Goal: Information Seeking & Learning: Learn about a topic

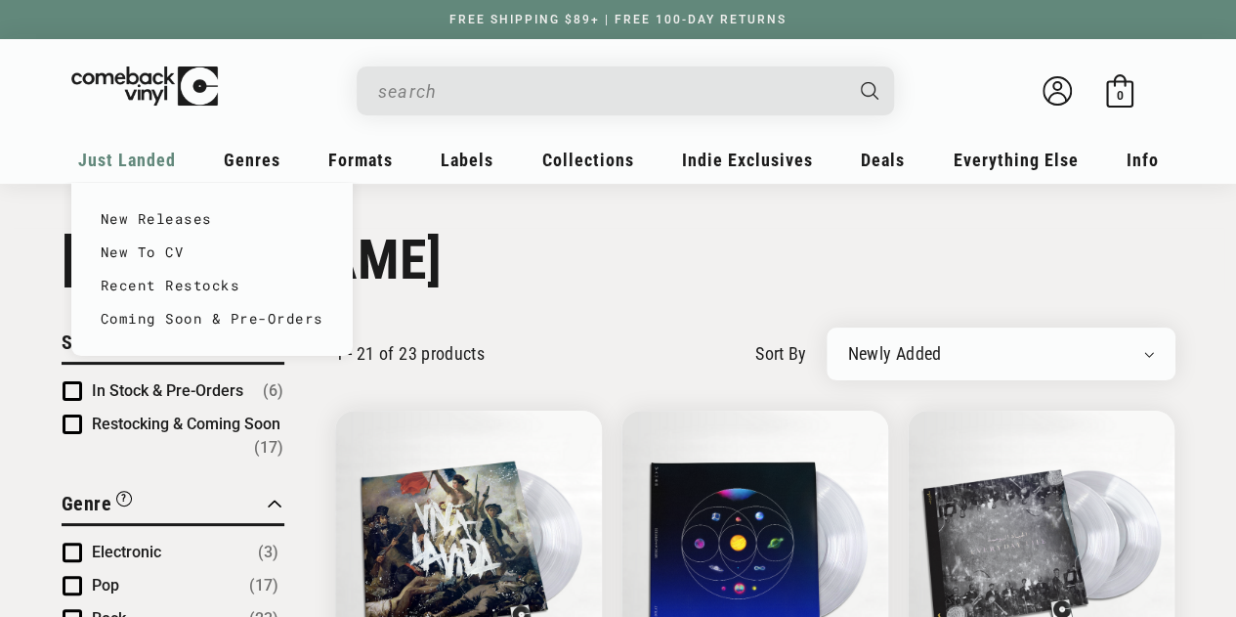
click at [148, 158] on span "Just Landed" at bounding box center [127, 160] width 98 height 21
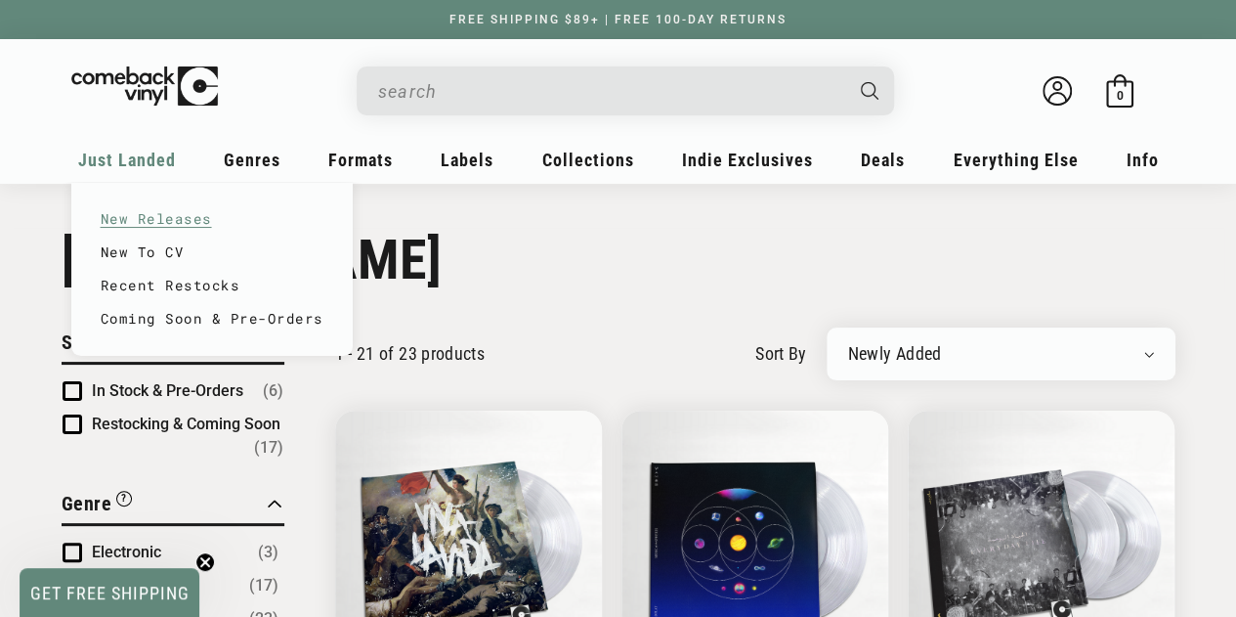
click at [152, 218] on link "New Releases" at bounding box center [212, 218] width 223 height 33
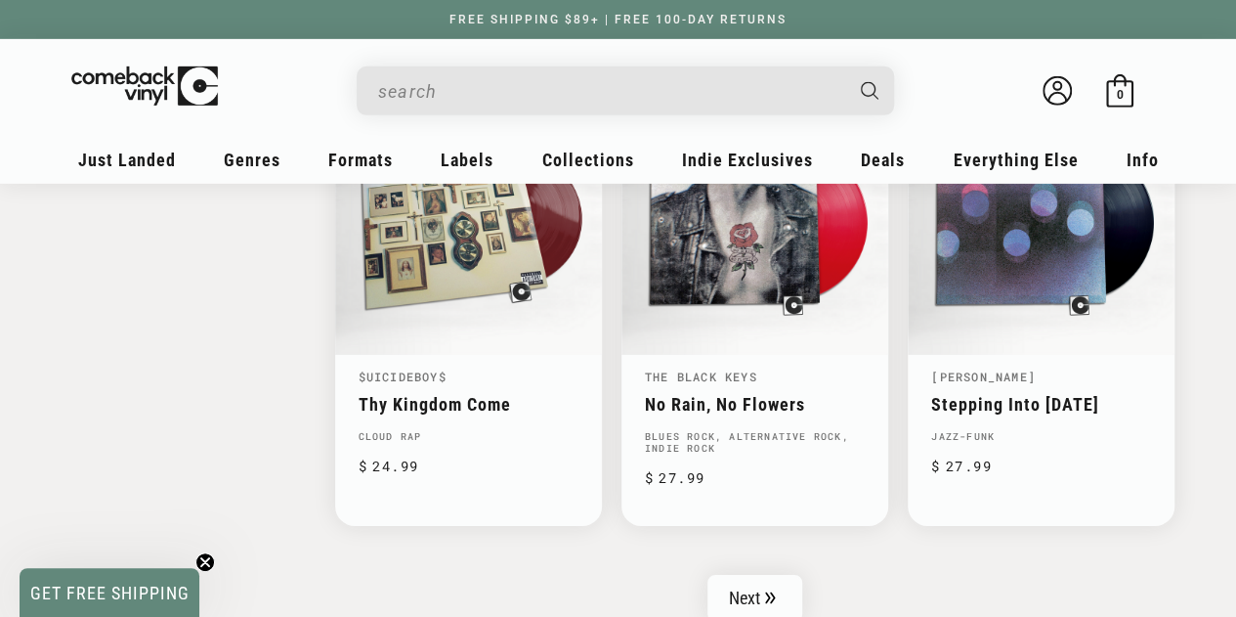
scroll to position [3225, 0]
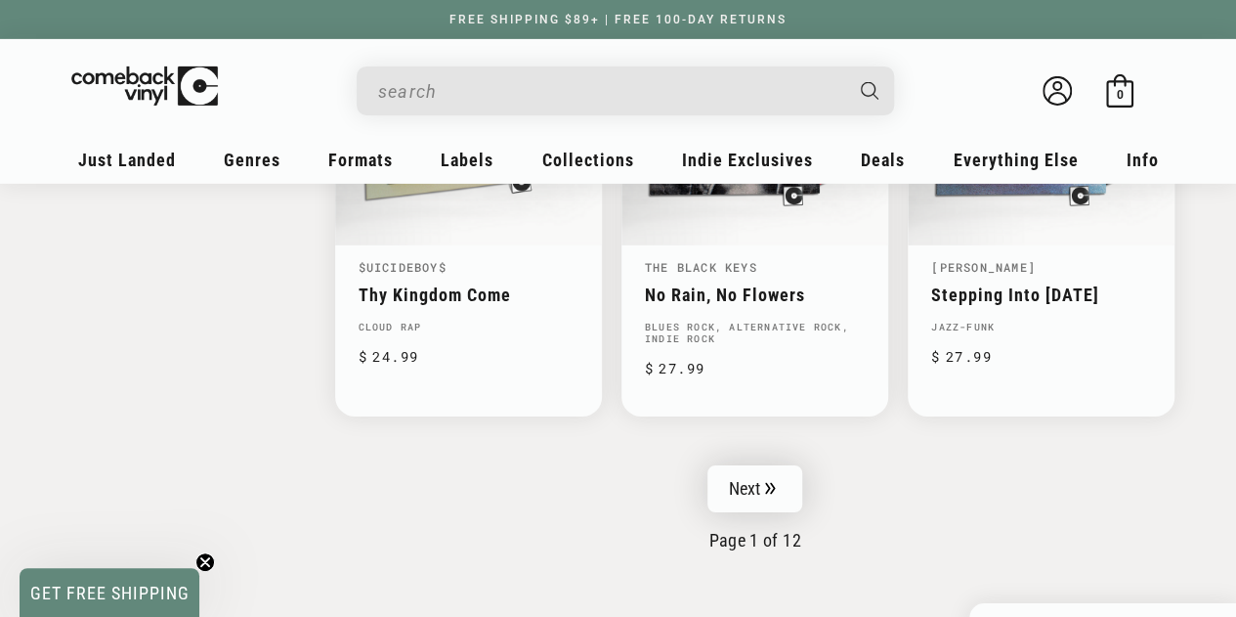
click at [745, 475] on link "Next" at bounding box center [755, 488] width 96 height 47
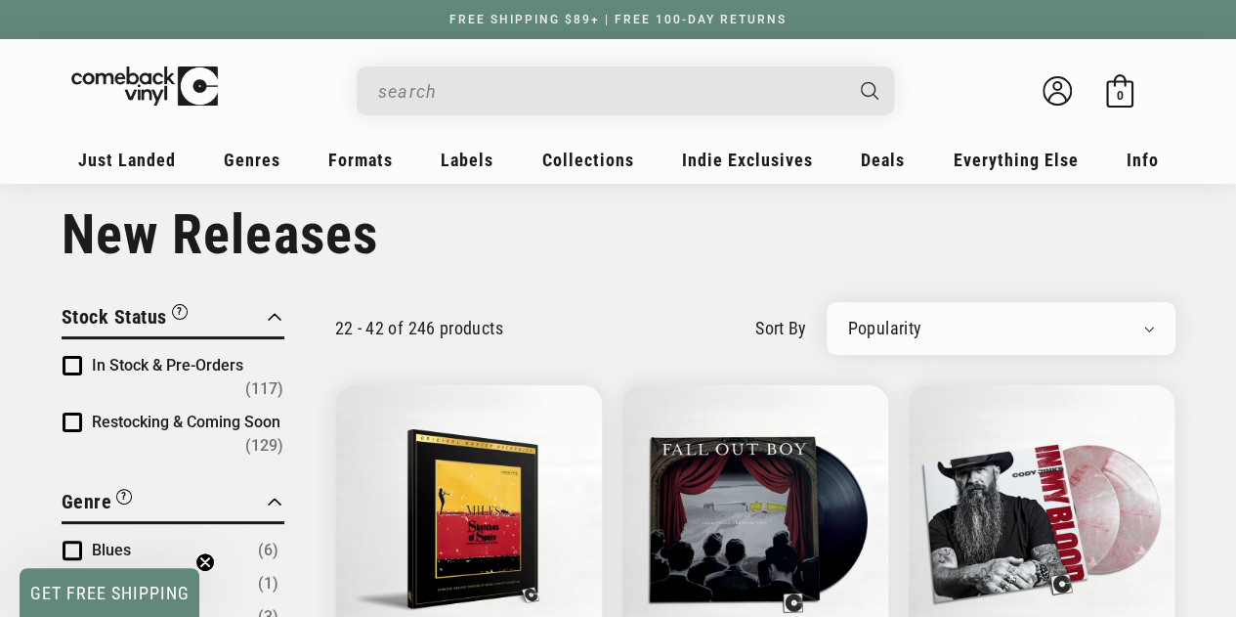
click at [549, 91] on input "When autocomplete results are available use up and down arrows to review and en…" at bounding box center [609, 91] width 463 height 40
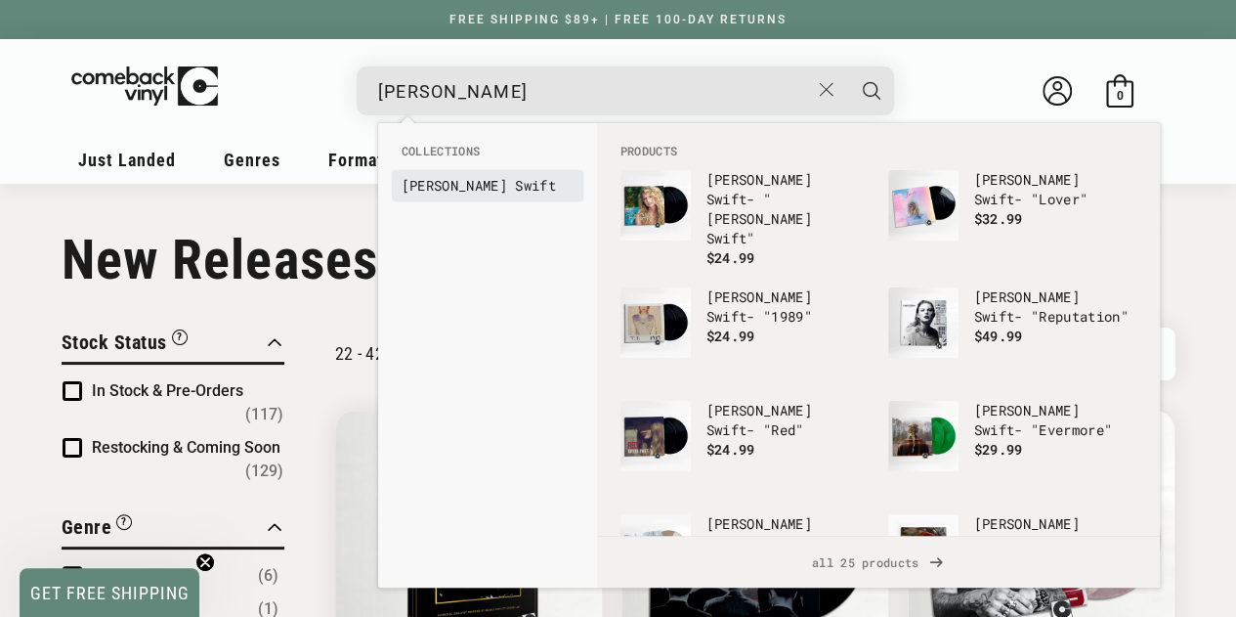
type input "[PERSON_NAME]"
click at [515, 188] on b "Swift" at bounding box center [535, 185] width 41 height 19
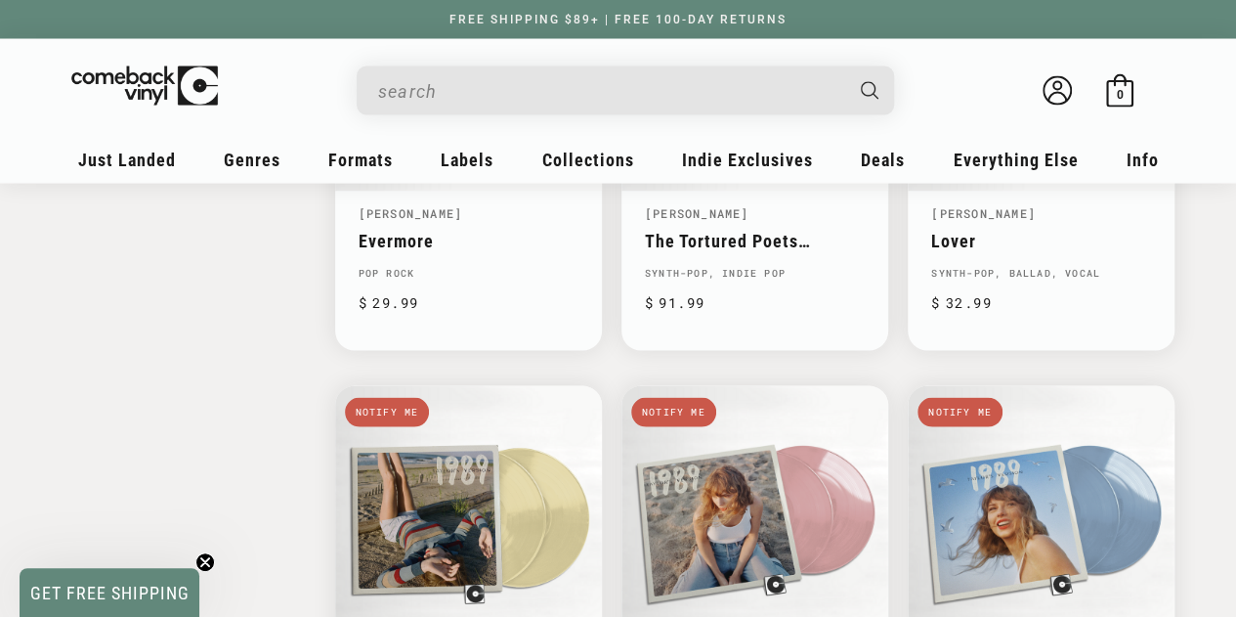
scroll to position [1759, 0]
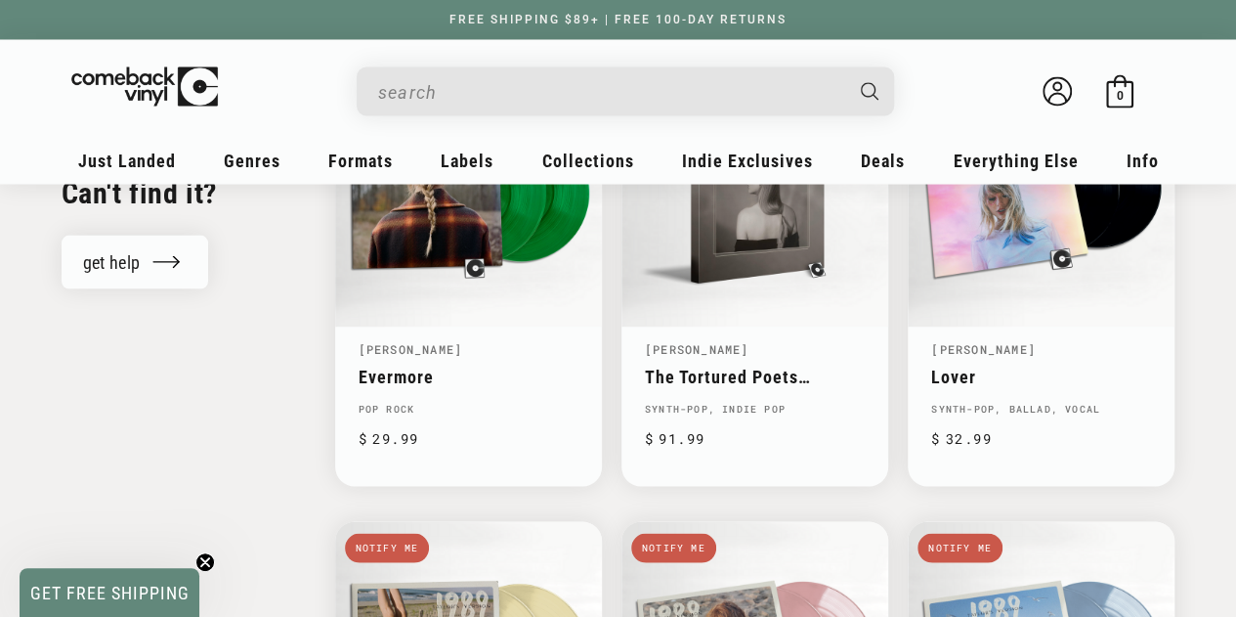
click at [441, 87] on input "When autocomplete results are available use up and down arrows to review and en…" at bounding box center [609, 91] width 463 height 40
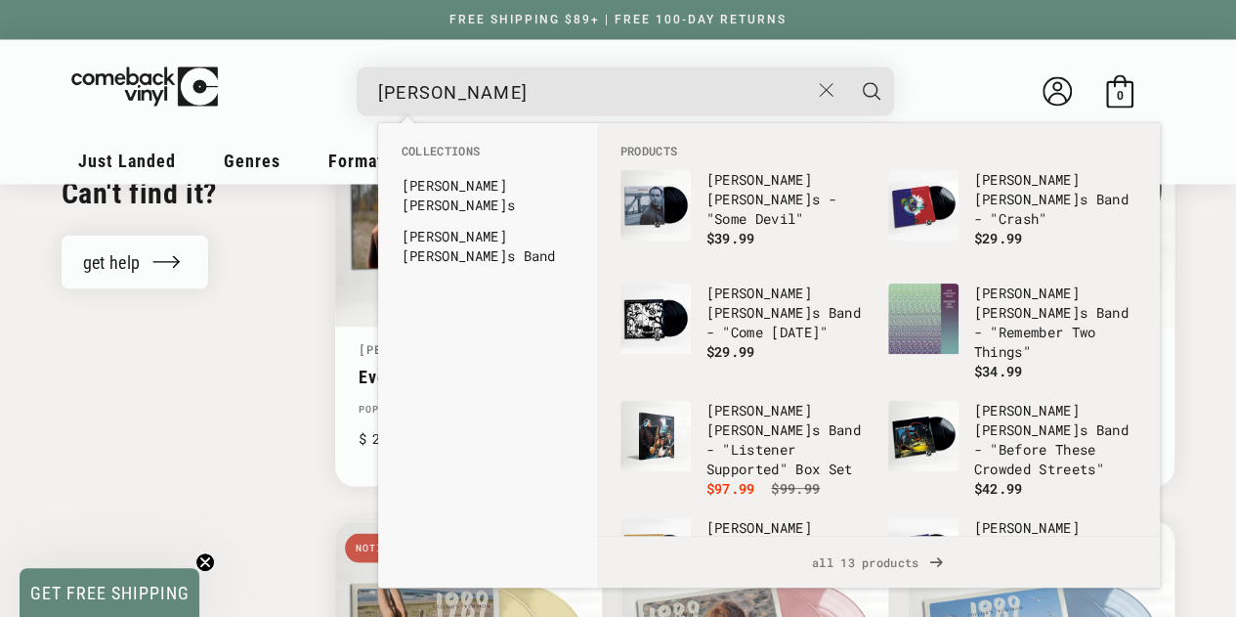
type input "Dave Matthews"
click at [847, 66] on button "Search" at bounding box center [871, 90] width 49 height 49
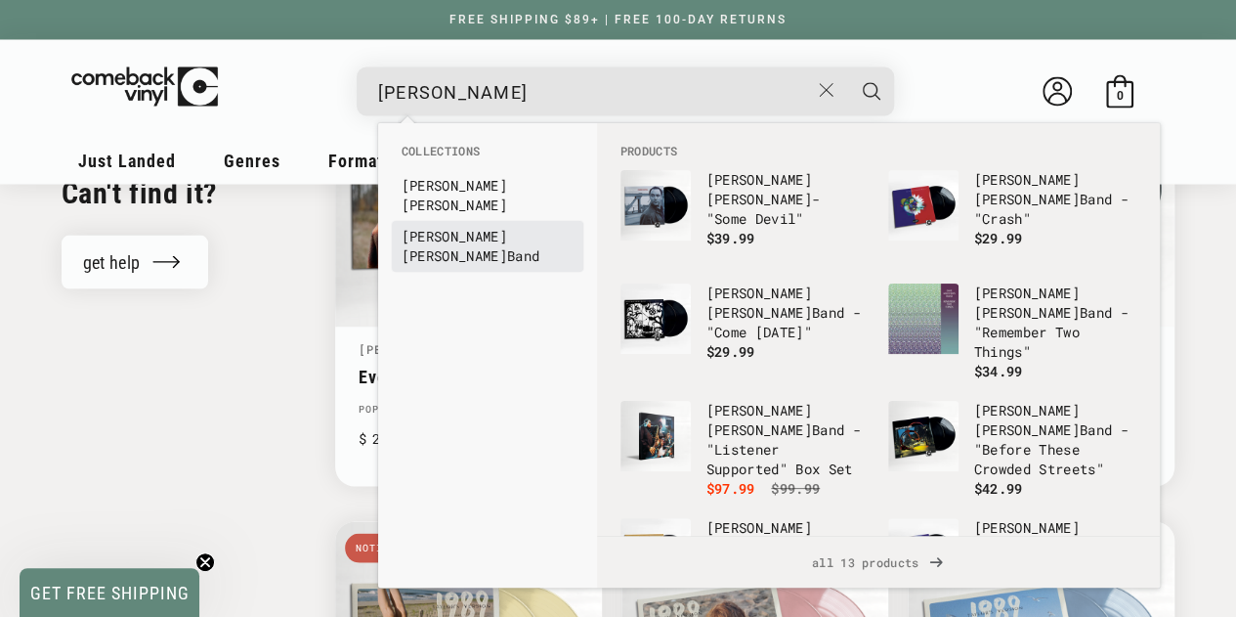
click at [451, 227] on li "Dave Matthews Band" at bounding box center [488, 246] width 192 height 51
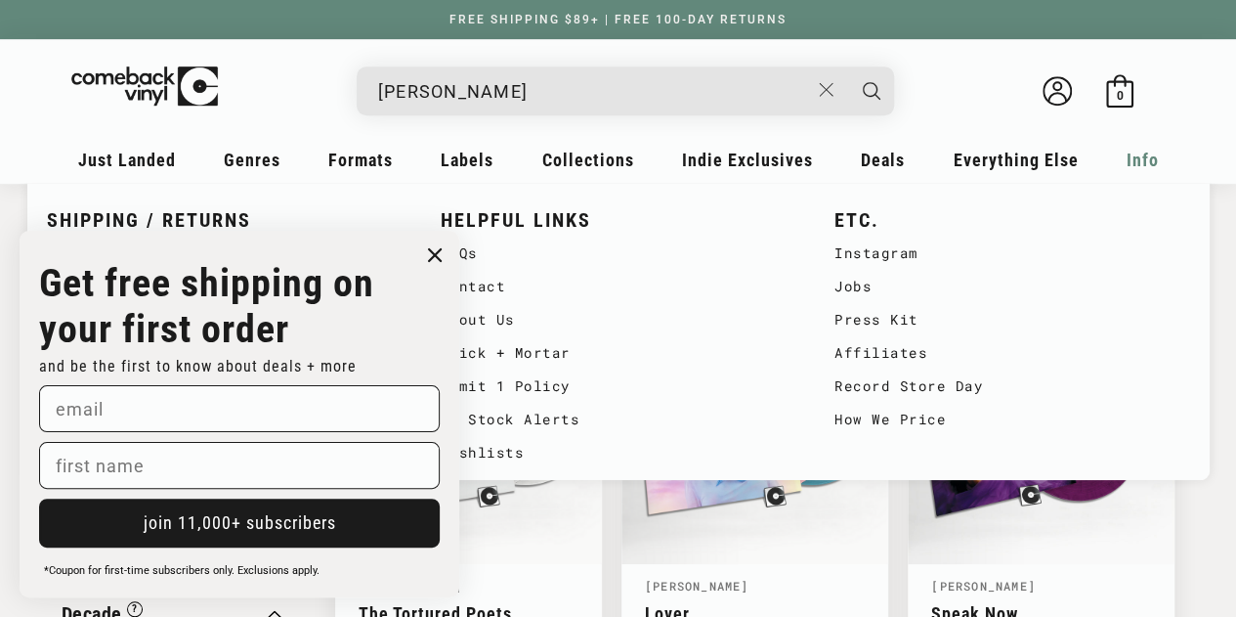
scroll to position [195, 0]
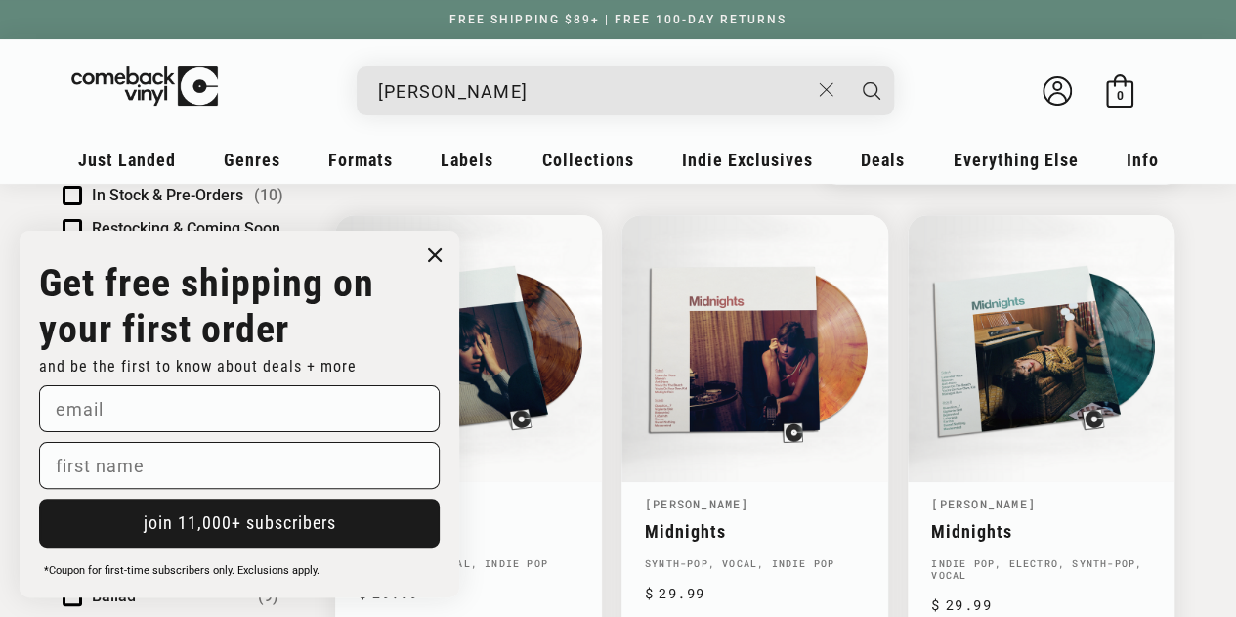
click at [432, 258] on circle "Close dialog" at bounding box center [435, 255] width 28 height 28
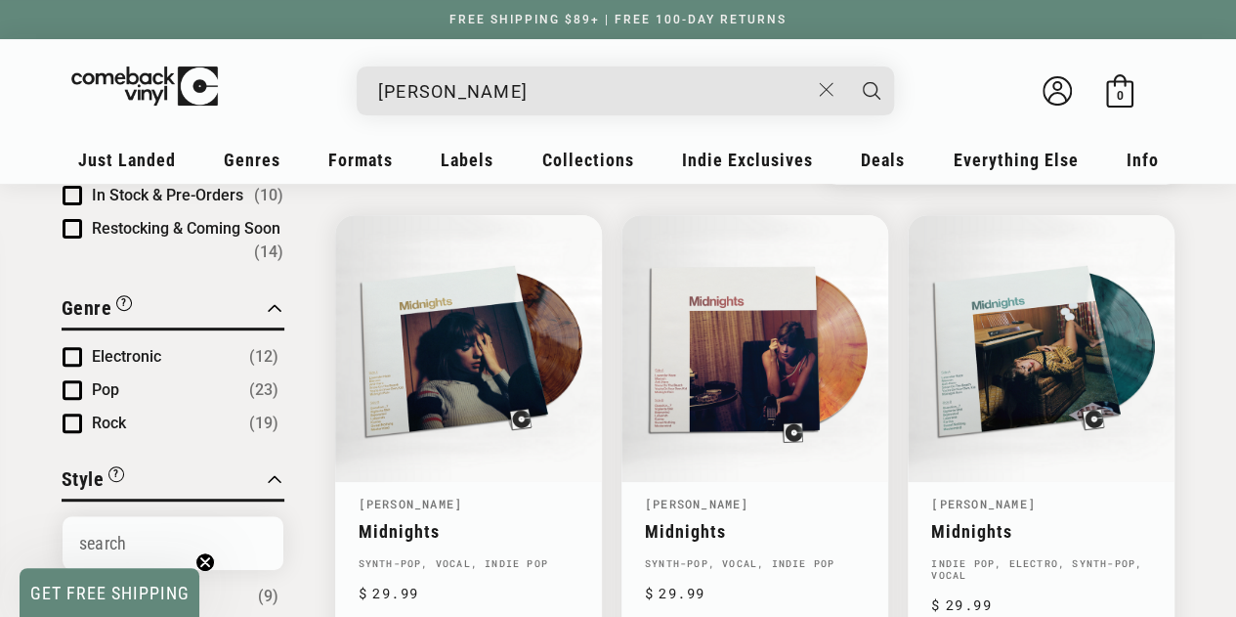
click at [529, 90] on input "Dave Matthews" at bounding box center [593, 91] width 431 height 40
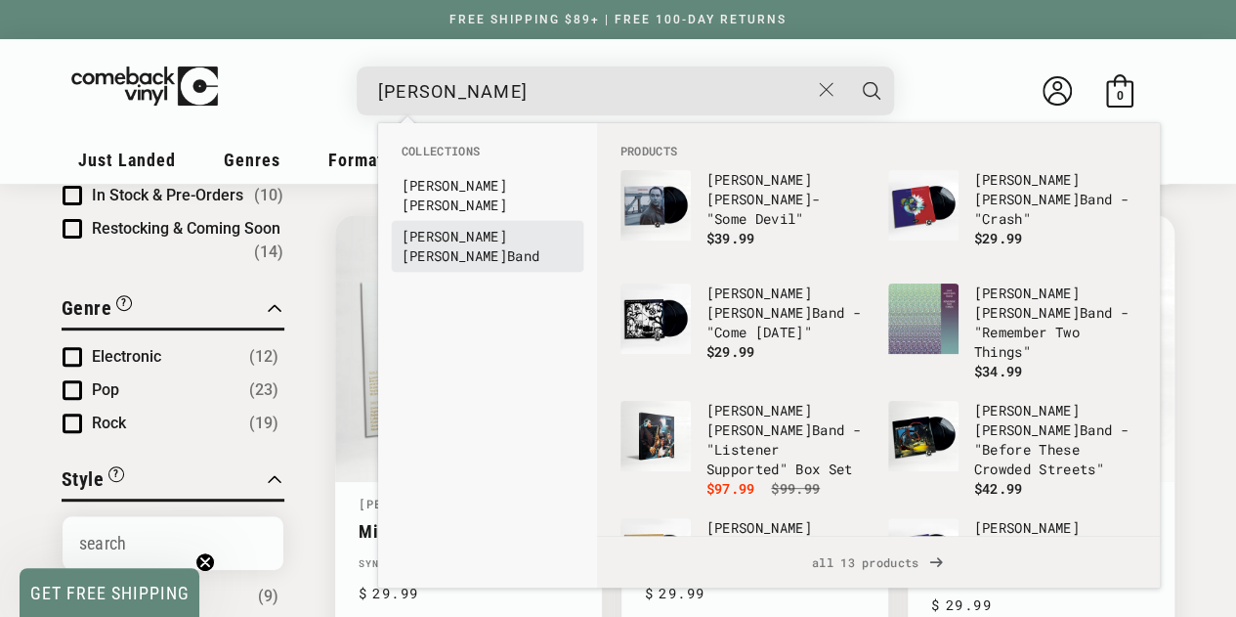
click at [480, 246] on b "Matthews" at bounding box center [455, 255] width 106 height 19
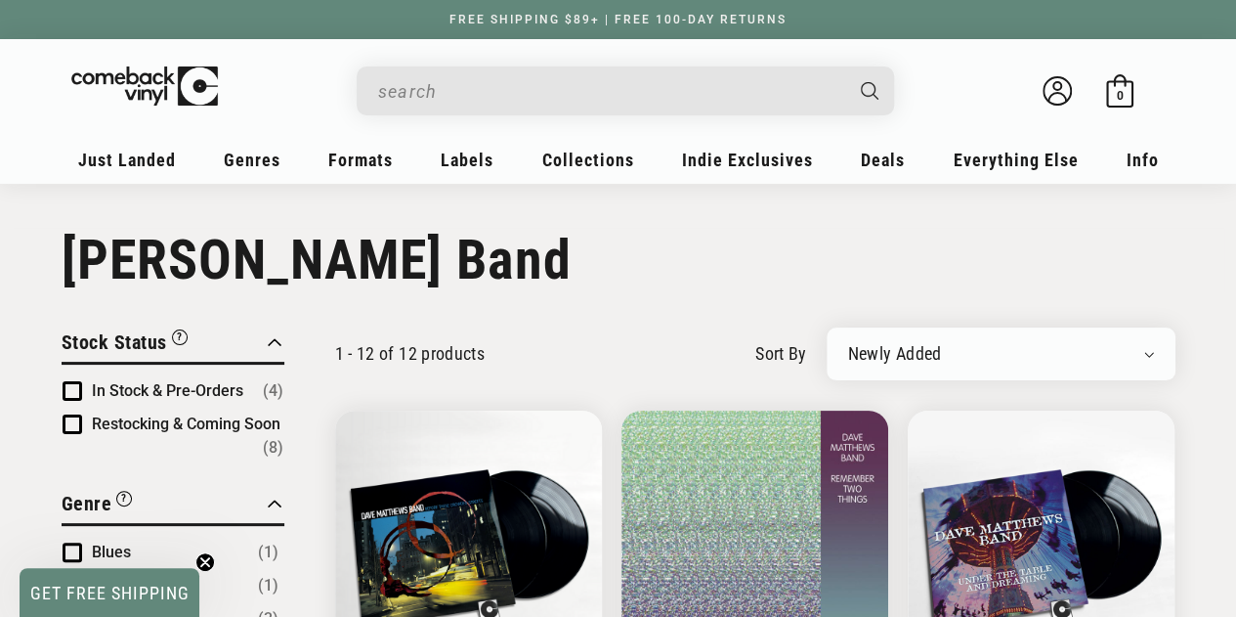
click at [467, 91] on input "When autocomplete results are available use up and down arrows to review and en…" at bounding box center [609, 91] width 463 height 40
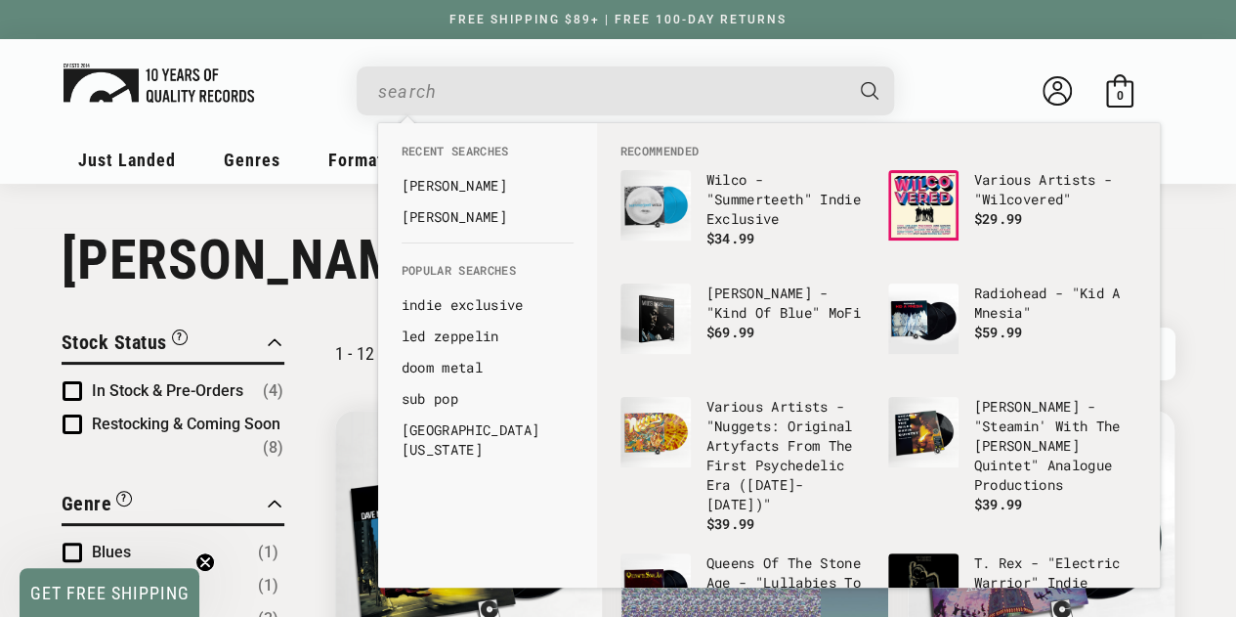
click at [205, 87] on img at bounding box center [159, 83] width 191 height 39
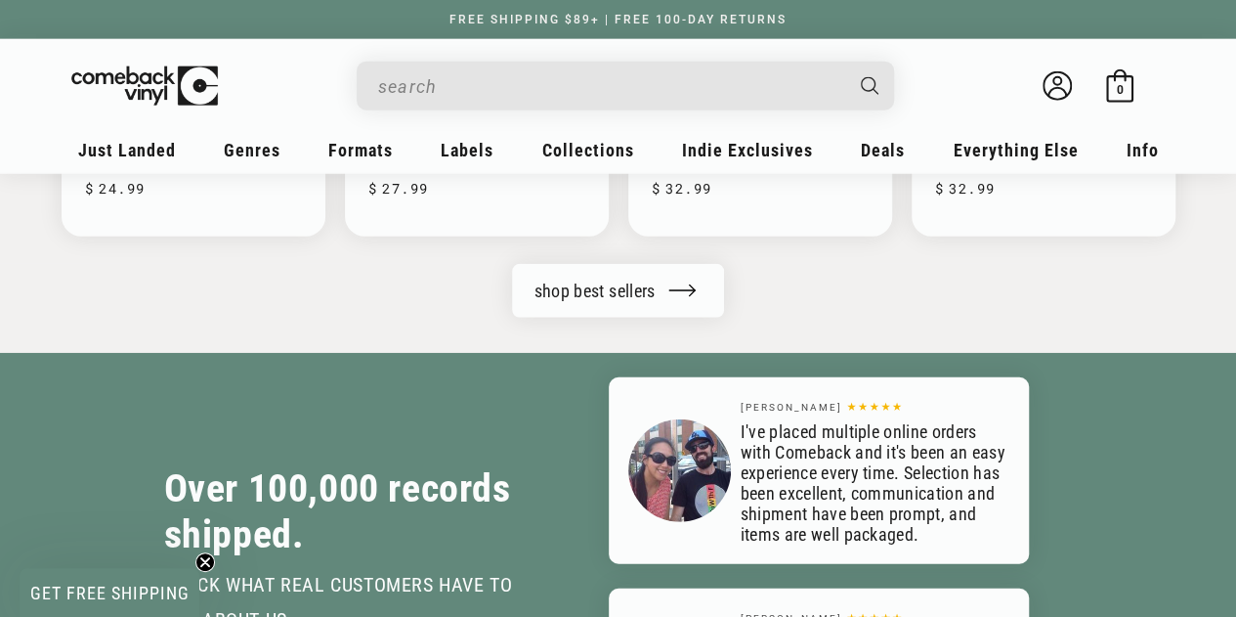
scroll to position [2443, 0]
